Goal: Book appointment/travel/reservation

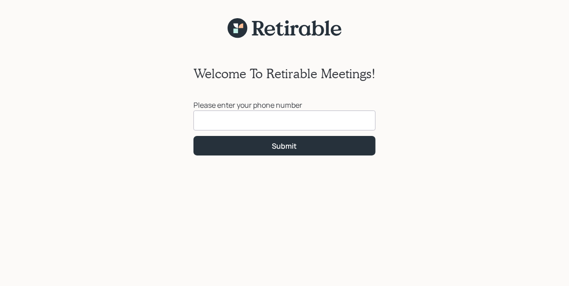
click at [214, 119] on input at bounding box center [284, 121] width 182 height 20
type input "[PHONE_NUMBER]"
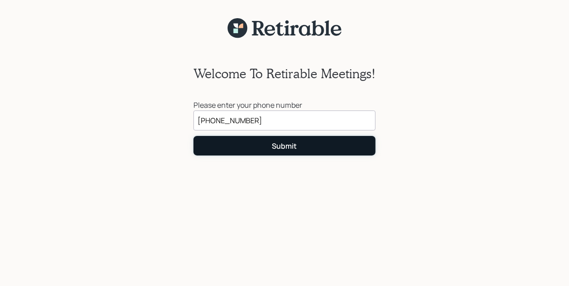
click at [294, 147] on div "Submit" at bounding box center [284, 146] width 25 height 10
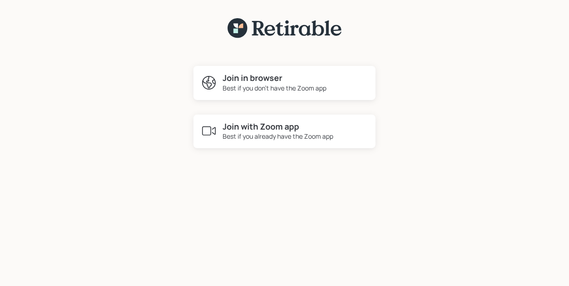
click at [291, 85] on div "Best if you don't have the Zoom app" at bounding box center [275, 88] width 104 height 10
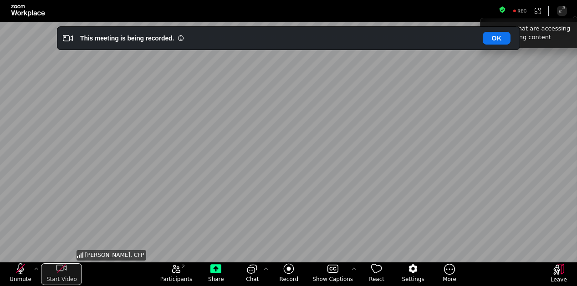
click at [62, 267] on icon "start my video" at bounding box center [61, 269] width 11 height 11
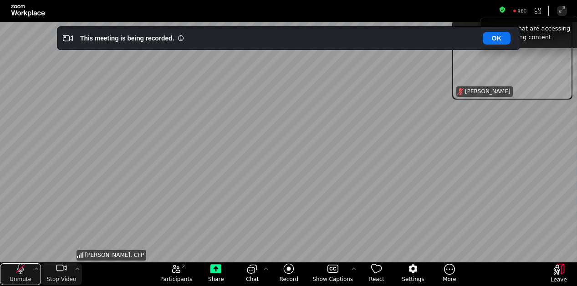
click at [19, 270] on icon "unmute my microphone" at bounding box center [20, 269] width 8 height 8
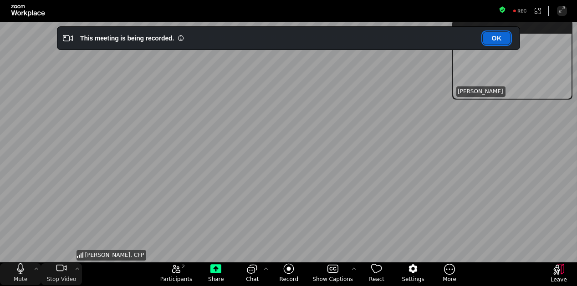
click at [492, 40] on button "OK" at bounding box center [497, 38] width 28 height 13
